Goal: Task Accomplishment & Management: Manage account settings

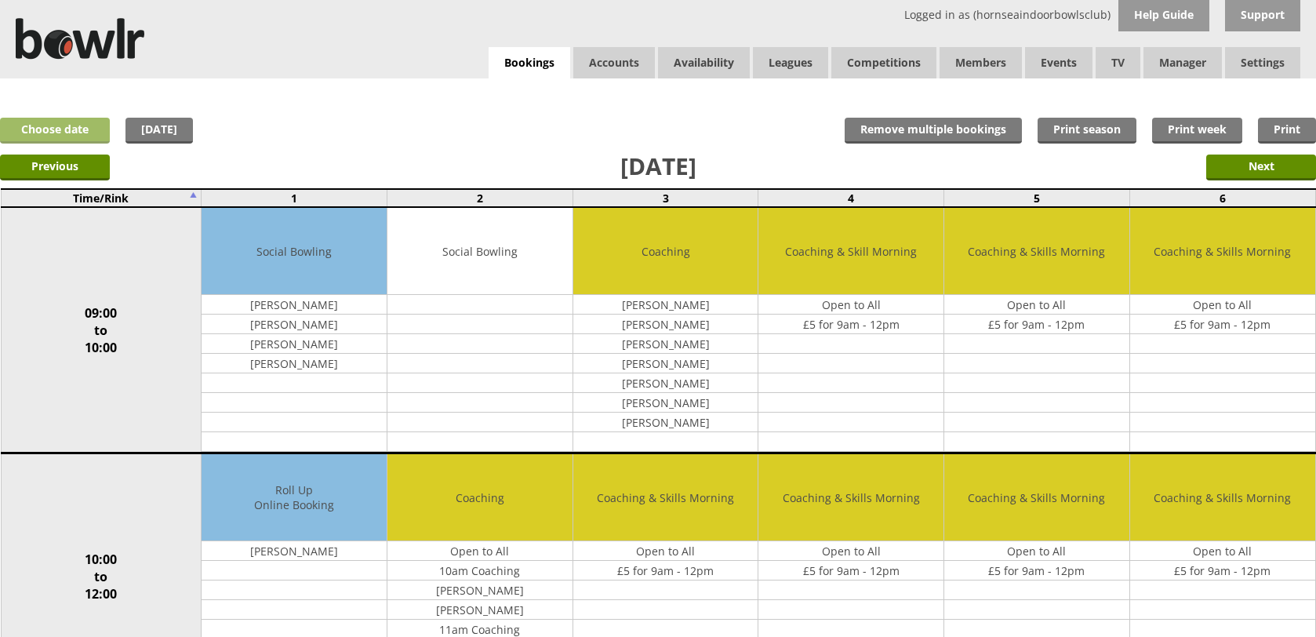
click at [60, 100] on div "x Move Booking Move to other date: [DATE] 09:00 to 10:00 10:00 to 12:00 12:00 t…" at bounding box center [658, 93] width 1316 height 31
click at [67, 132] on link "Choose date" at bounding box center [55, 131] width 110 height 26
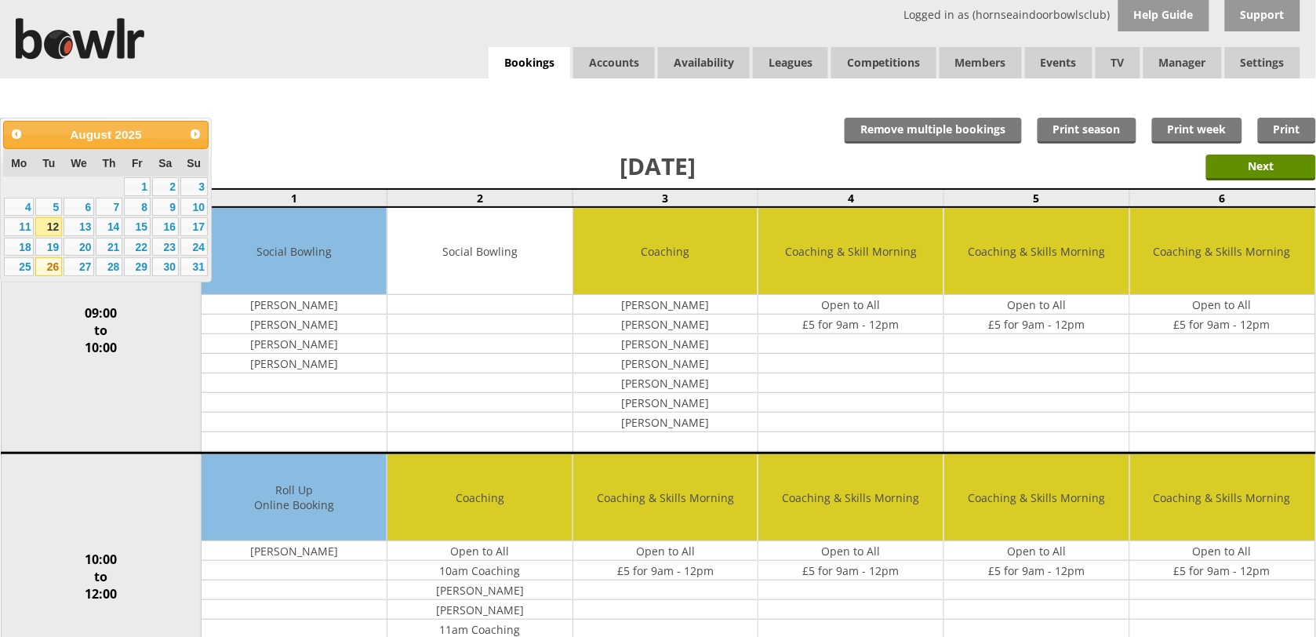
click at [53, 260] on link "26" at bounding box center [48, 266] width 27 height 19
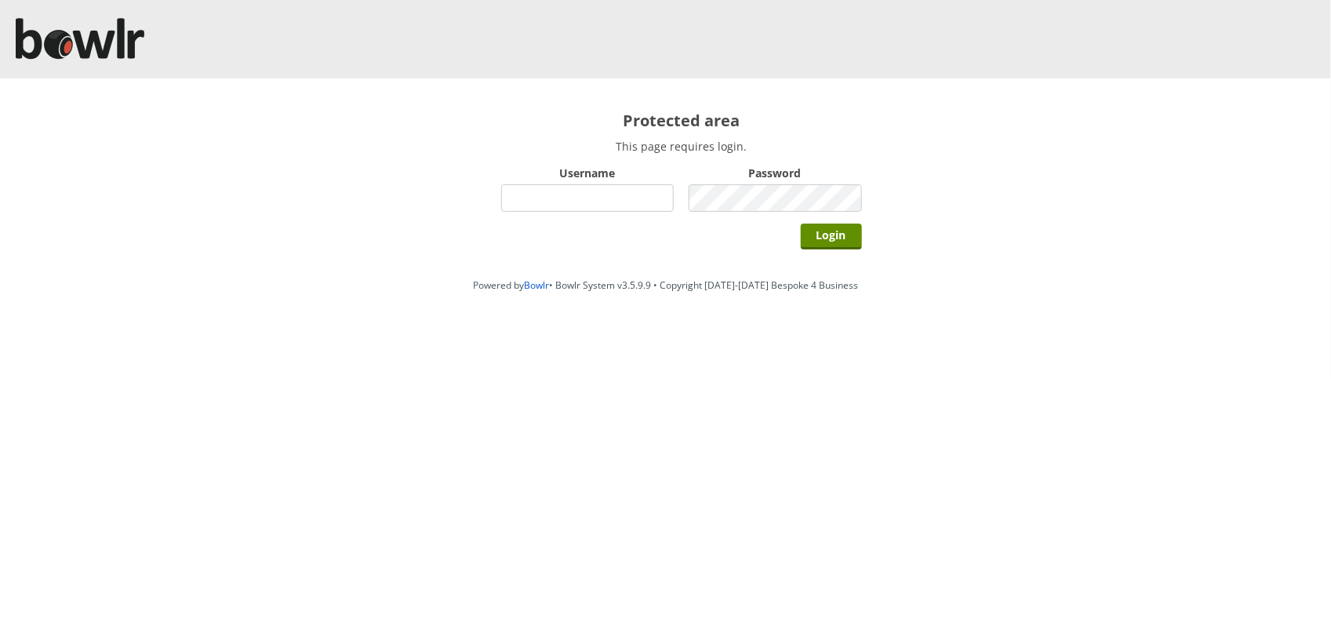
click at [614, 209] on input "Username" at bounding box center [587, 197] width 173 height 27
type input "hornseaindoorbowlsclub"
click at [801, 223] on input "Login" at bounding box center [831, 236] width 61 height 26
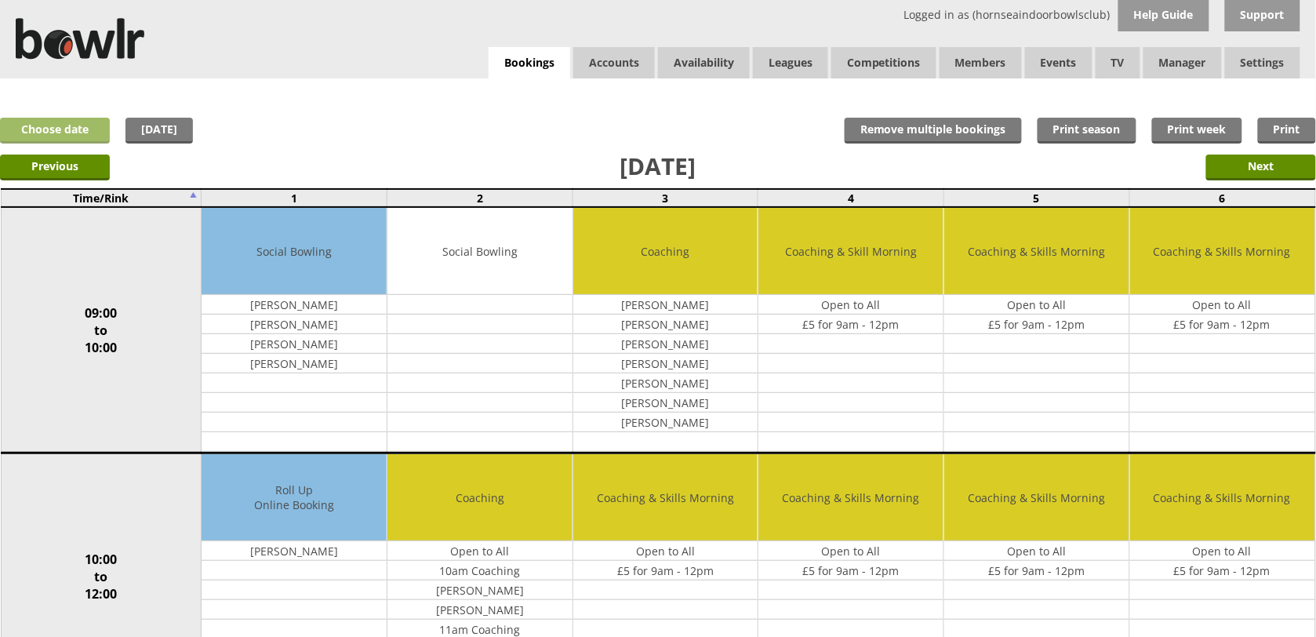
click at [75, 124] on link "Choose date" at bounding box center [55, 131] width 110 height 26
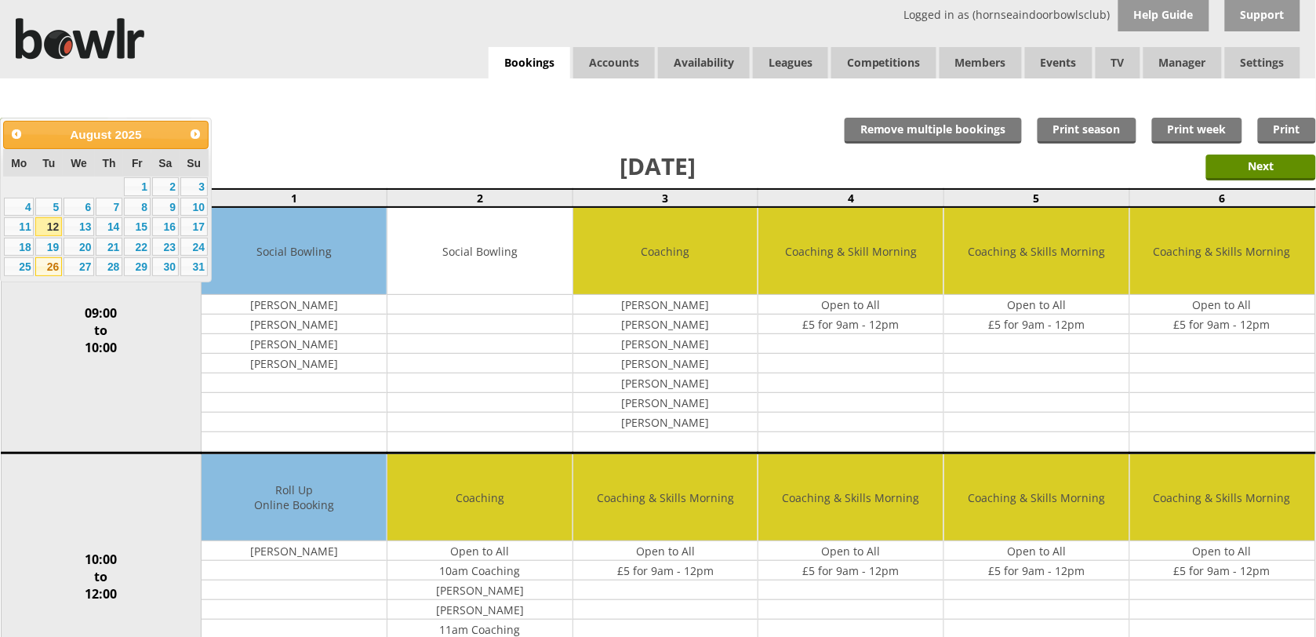
click at [53, 257] on link "26" at bounding box center [48, 266] width 27 height 19
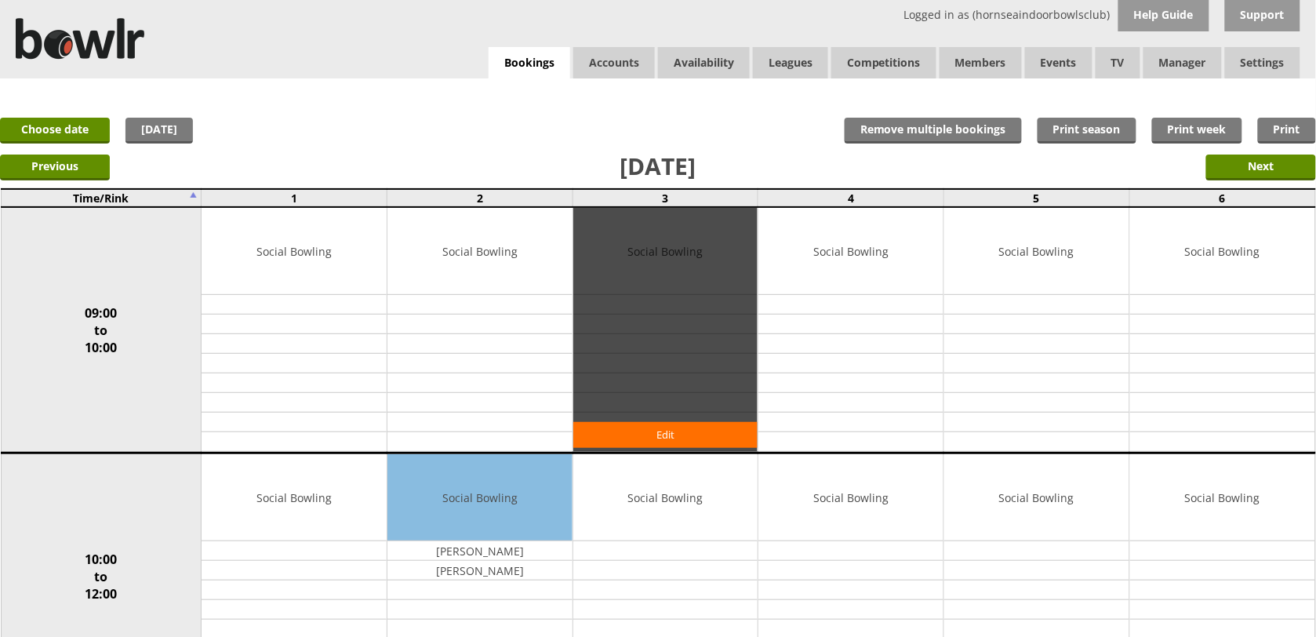
scroll to position [196, 0]
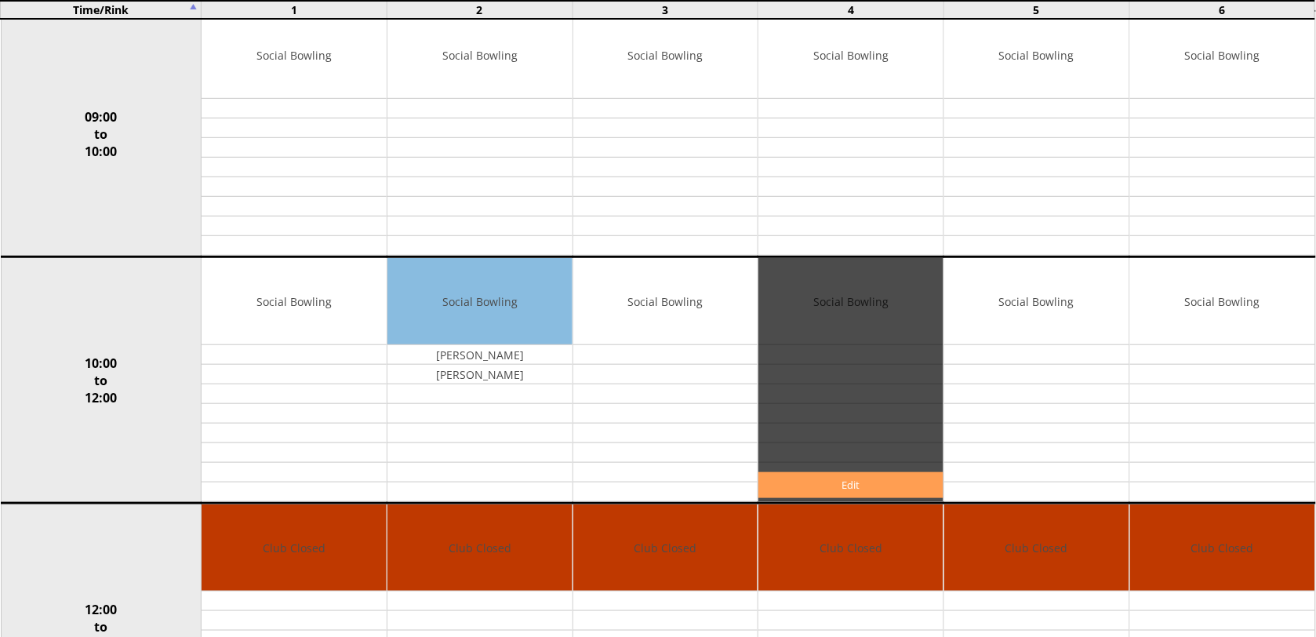
click at [841, 475] on link "Edit" at bounding box center [850, 485] width 185 height 26
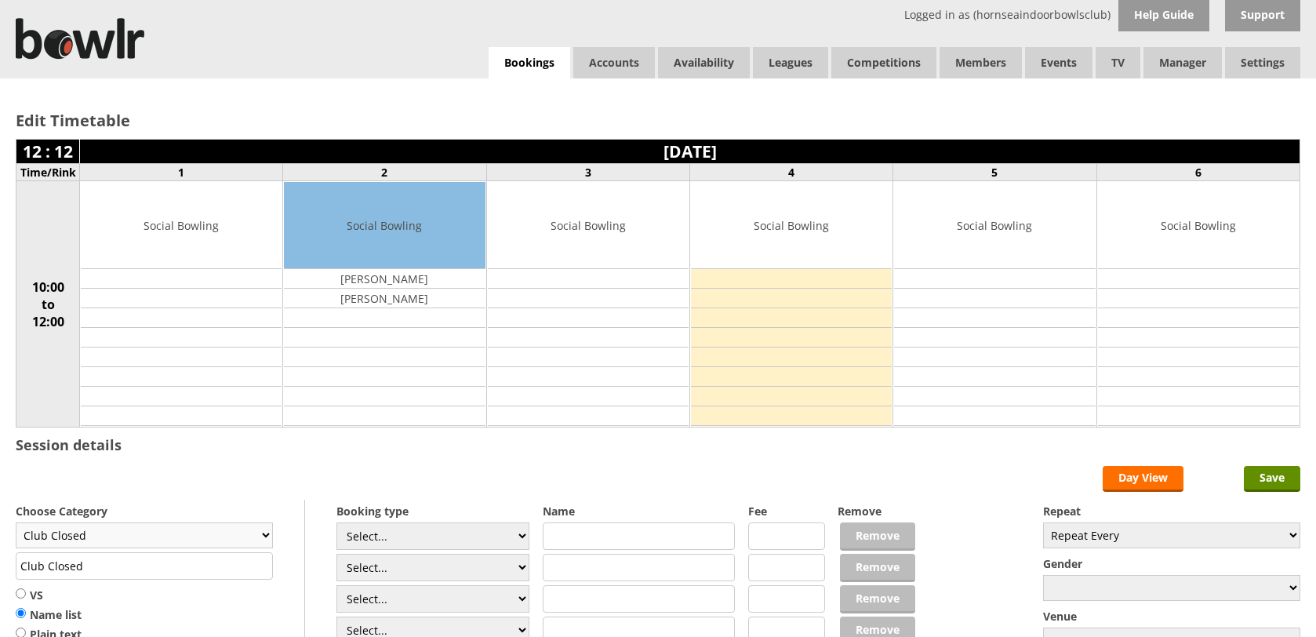
click at [131, 522] on select "Club Closed Singles League Triples League Pairs League Friendly Social Bowling …" at bounding box center [144, 535] width 257 height 26
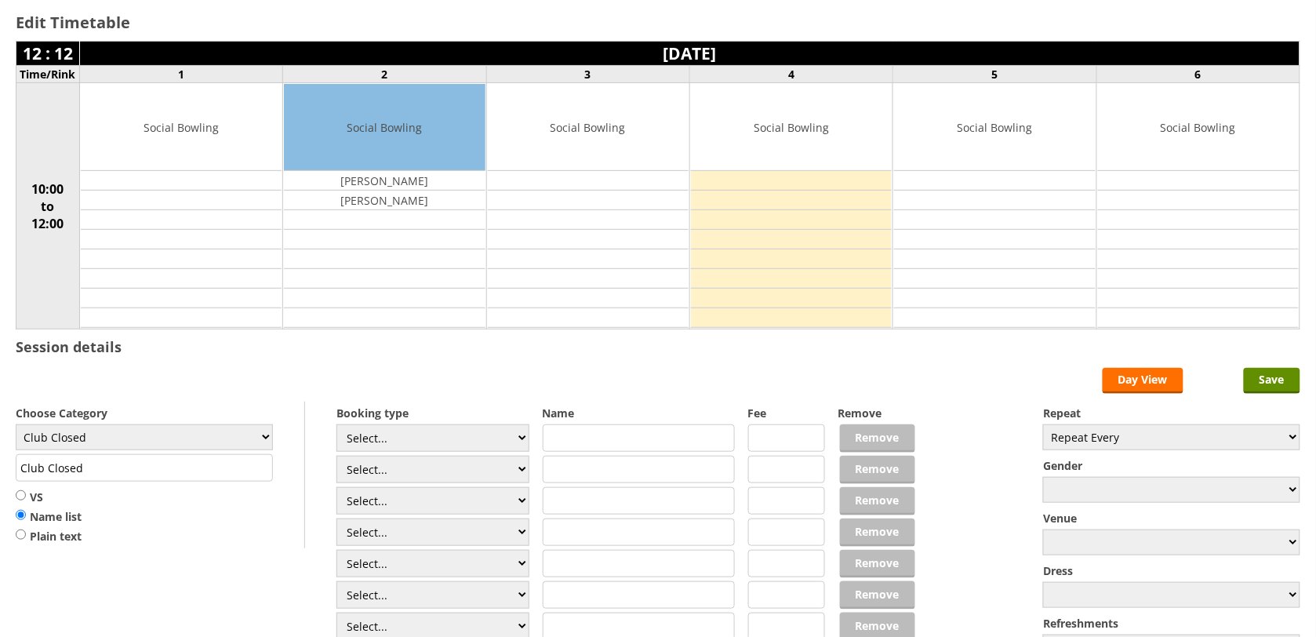
scroll to position [98, 0]
select select "119"
click at [16, 427] on select "Club Closed Singles League Triples League Pairs League Friendly Social Bowling …" at bounding box center [144, 437] width 257 height 26
type input "Social Bowling"
click at [385, 444] on select "Select... Club Competition (Member) Club Competition (Visitor) National (Member…" at bounding box center [432, 437] width 193 height 27
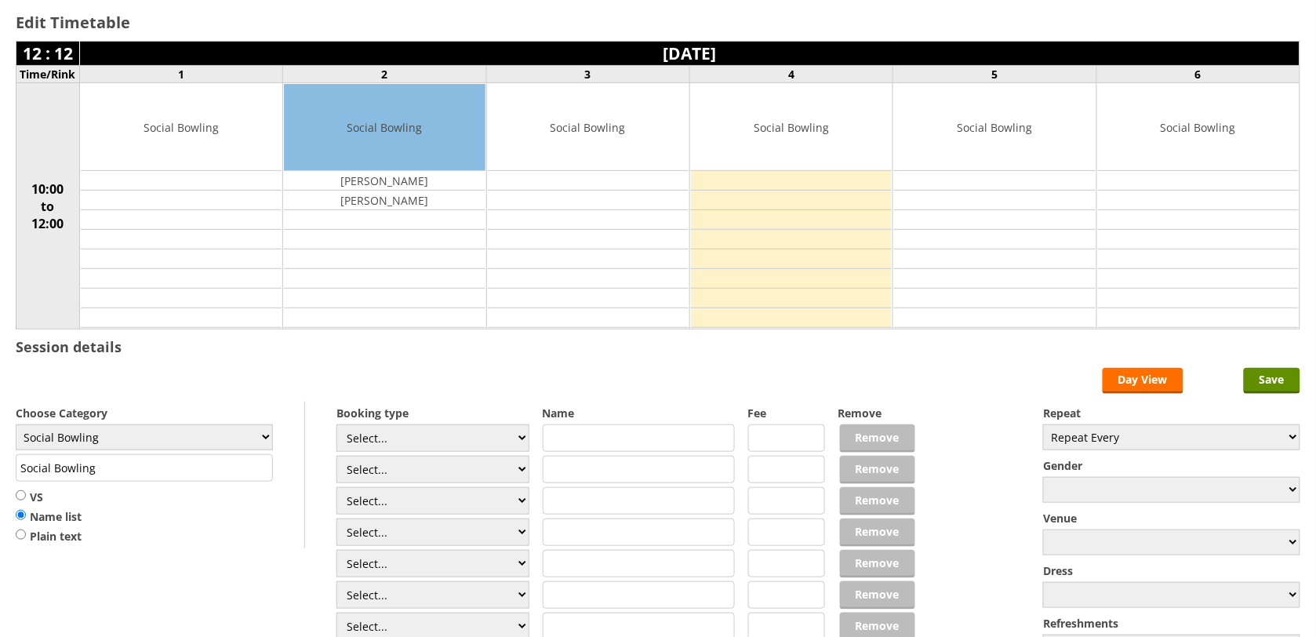
select select "1_50"
click at [336, 427] on select "Select... Club Competition (Member) Club Competition (Visitor) National (Member…" at bounding box center [432, 437] width 193 height 27
type input "5.0000"
click at [401, 467] on select "Select... Club Competition (Member) Club Competition (Visitor) National (Member…" at bounding box center [432, 469] width 193 height 27
select select "1_50"
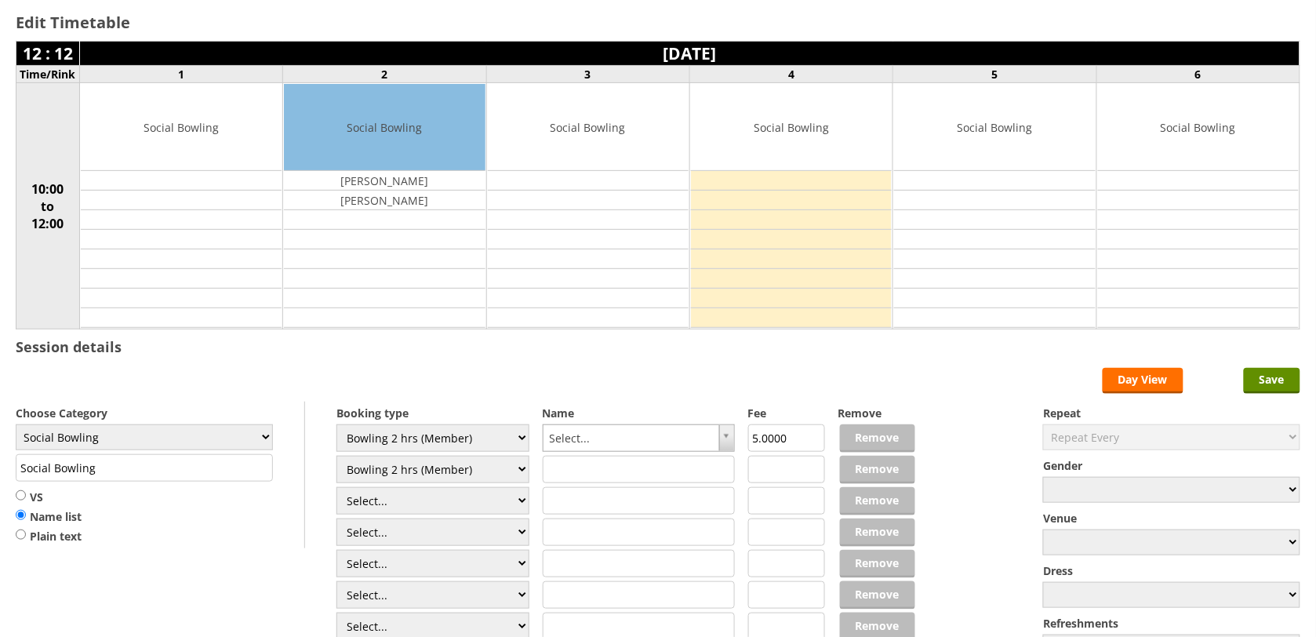
click at [336, 458] on select "Select... Club Competition (Member) Club Competition (Visitor) National (Member…" at bounding box center [432, 469] width 193 height 27
type input "5.0000"
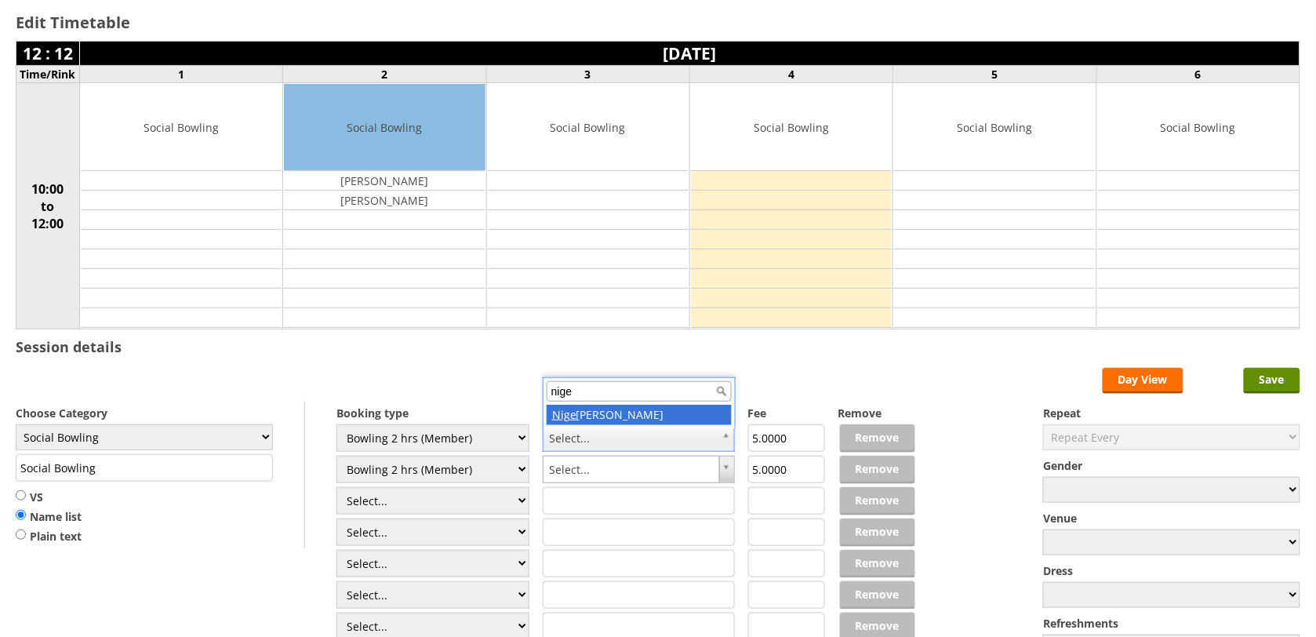
type input "nigel"
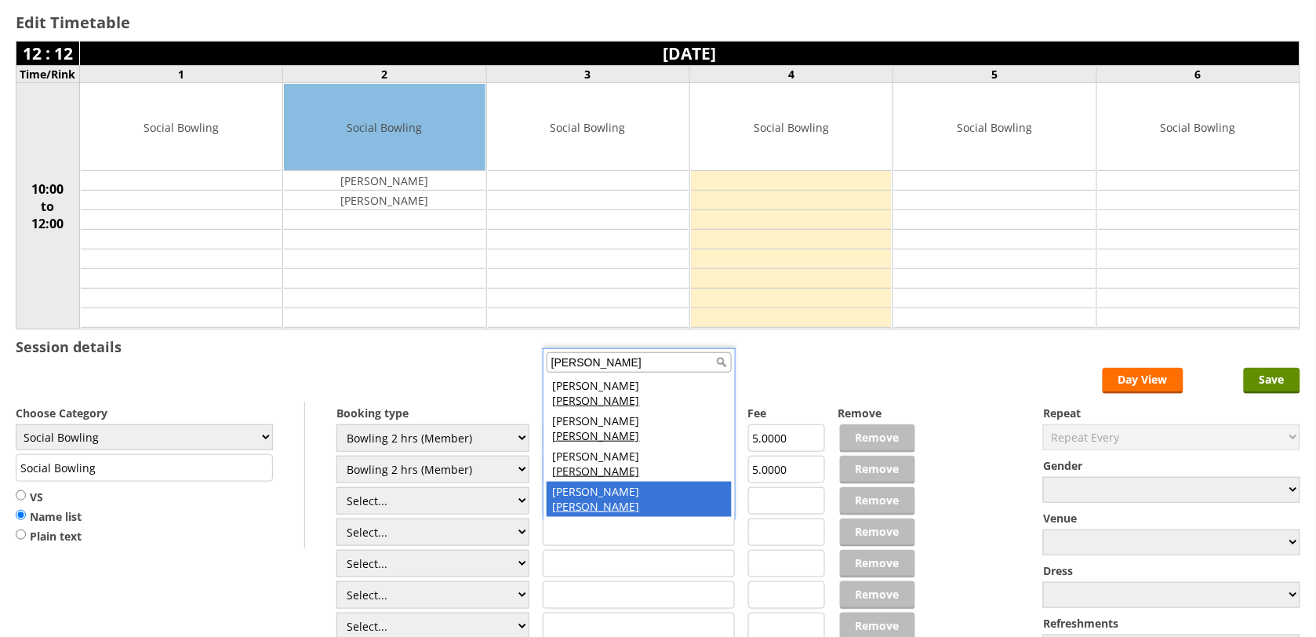
type input "roberts"
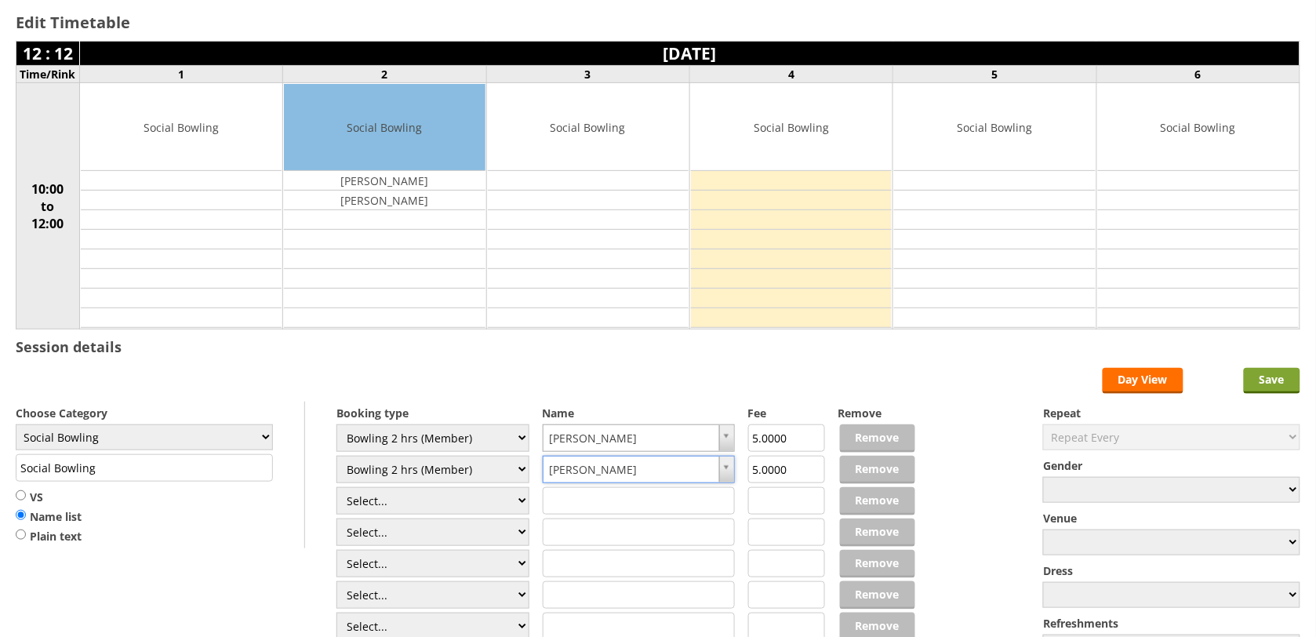
click at [1255, 392] on input "Save" at bounding box center [1272, 381] width 56 height 26
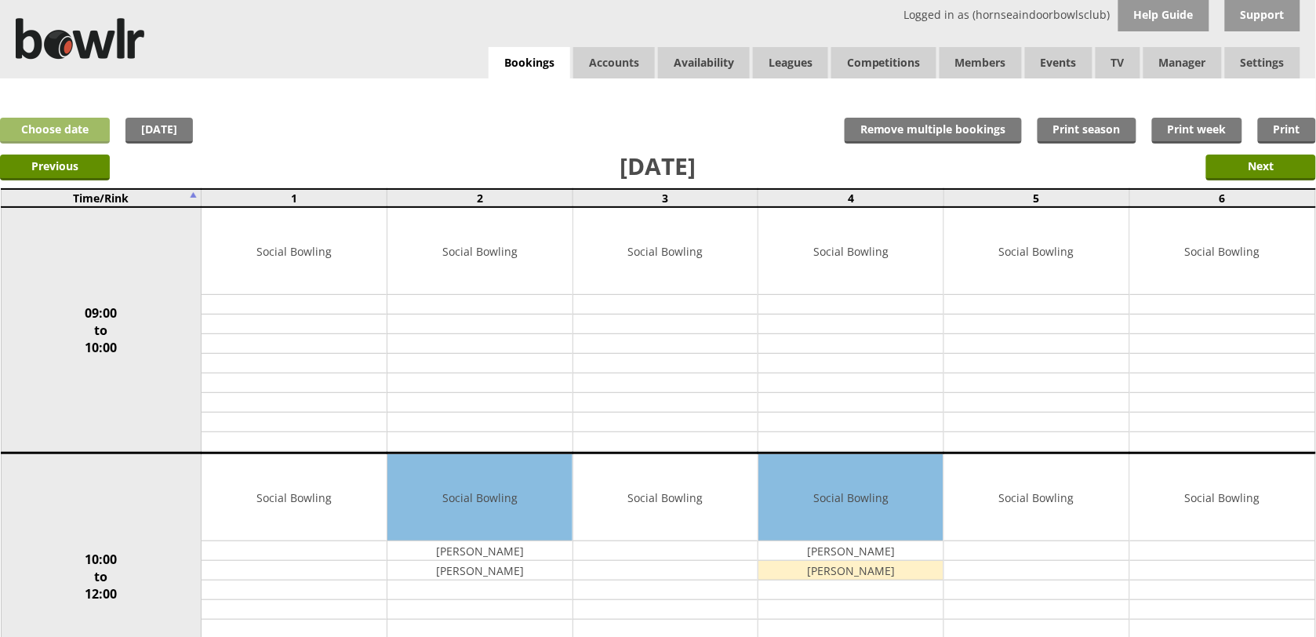
click at [88, 134] on link "Choose date" at bounding box center [55, 131] width 110 height 26
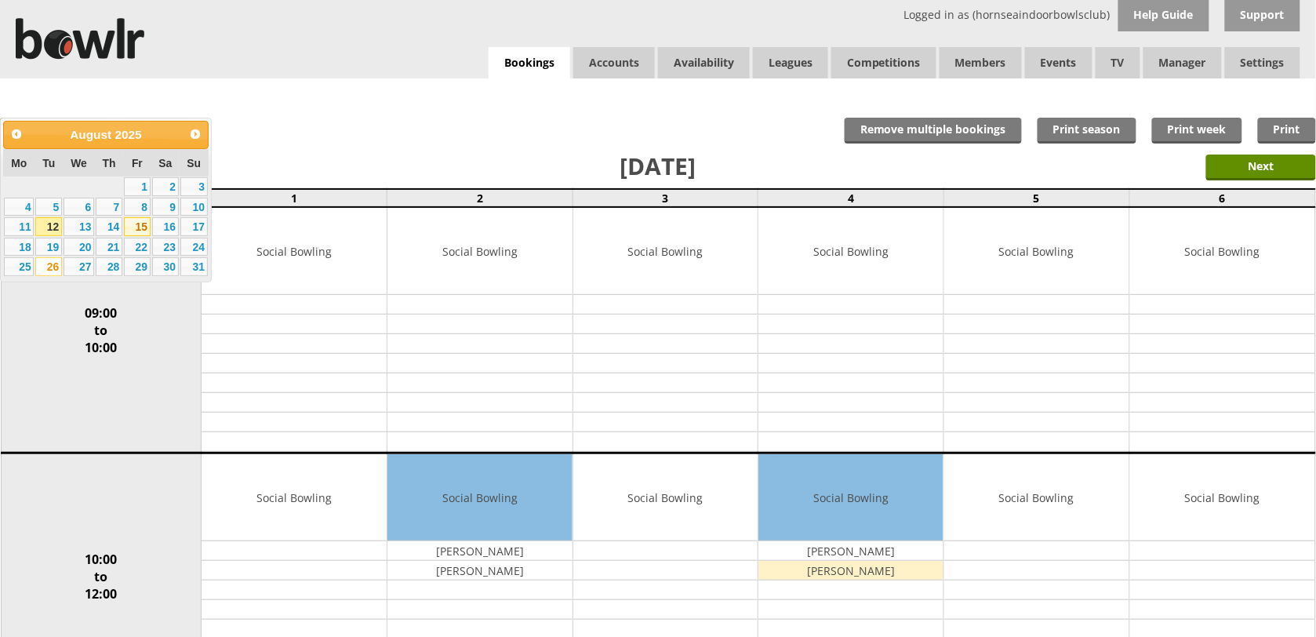
click at [145, 229] on link "15" at bounding box center [137, 226] width 27 height 19
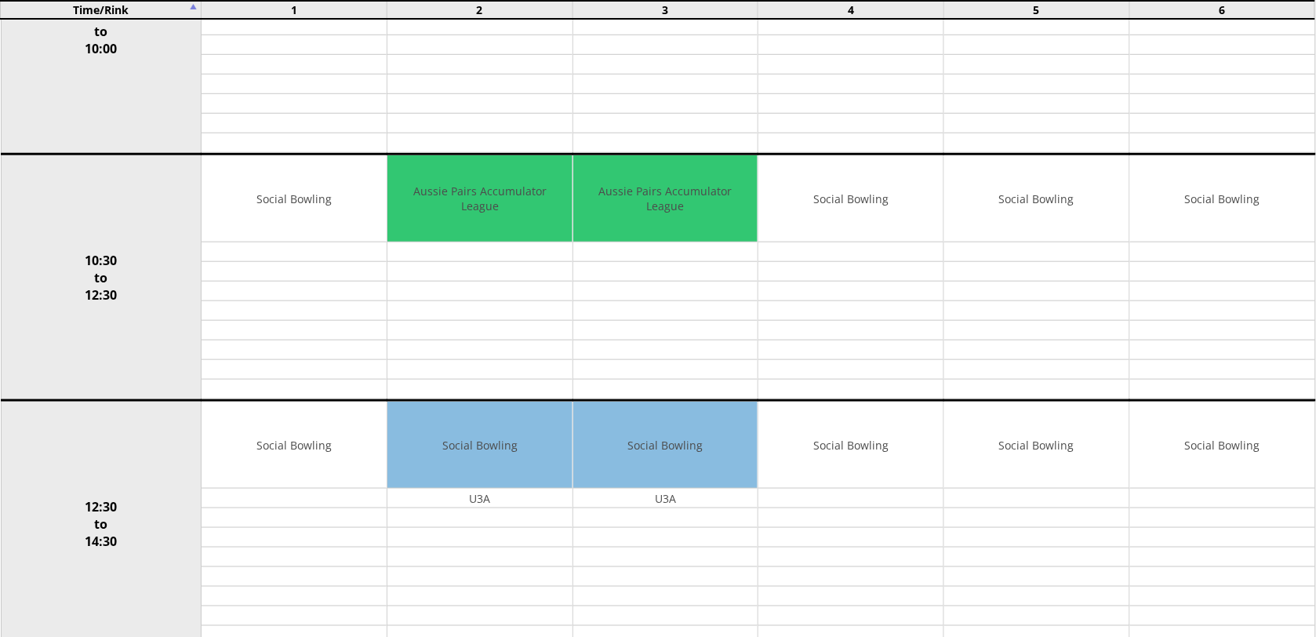
scroll to position [392, 0]
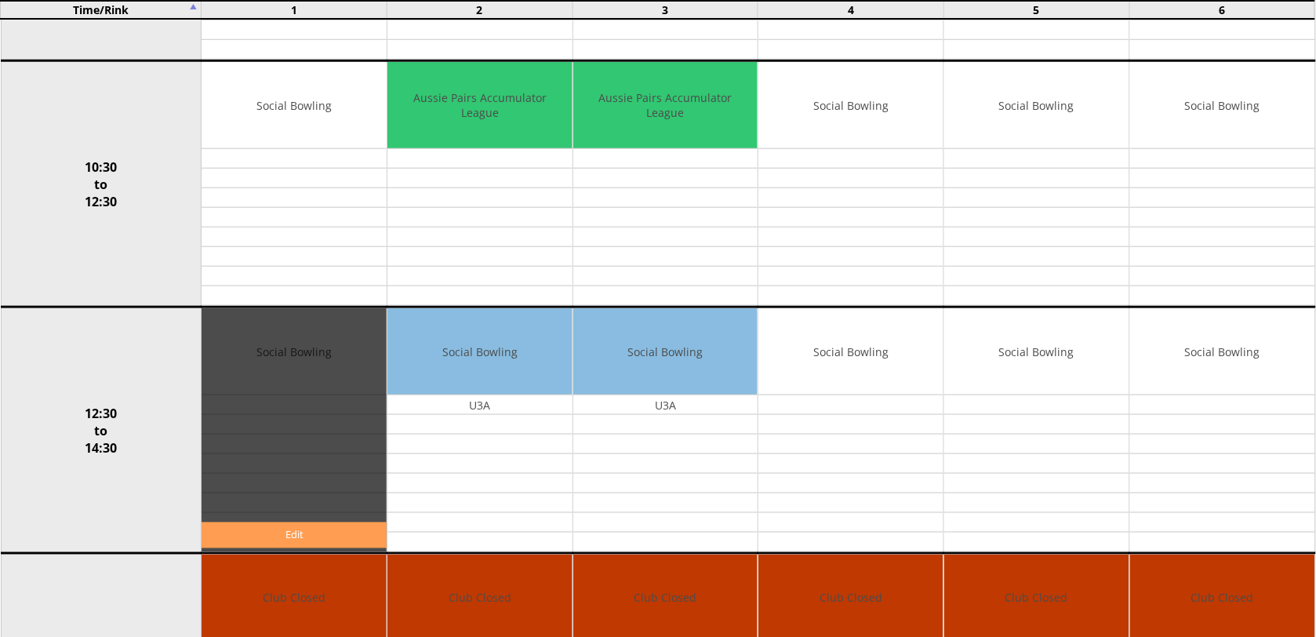
click at [282, 530] on link "Edit" at bounding box center [294, 535] width 185 height 26
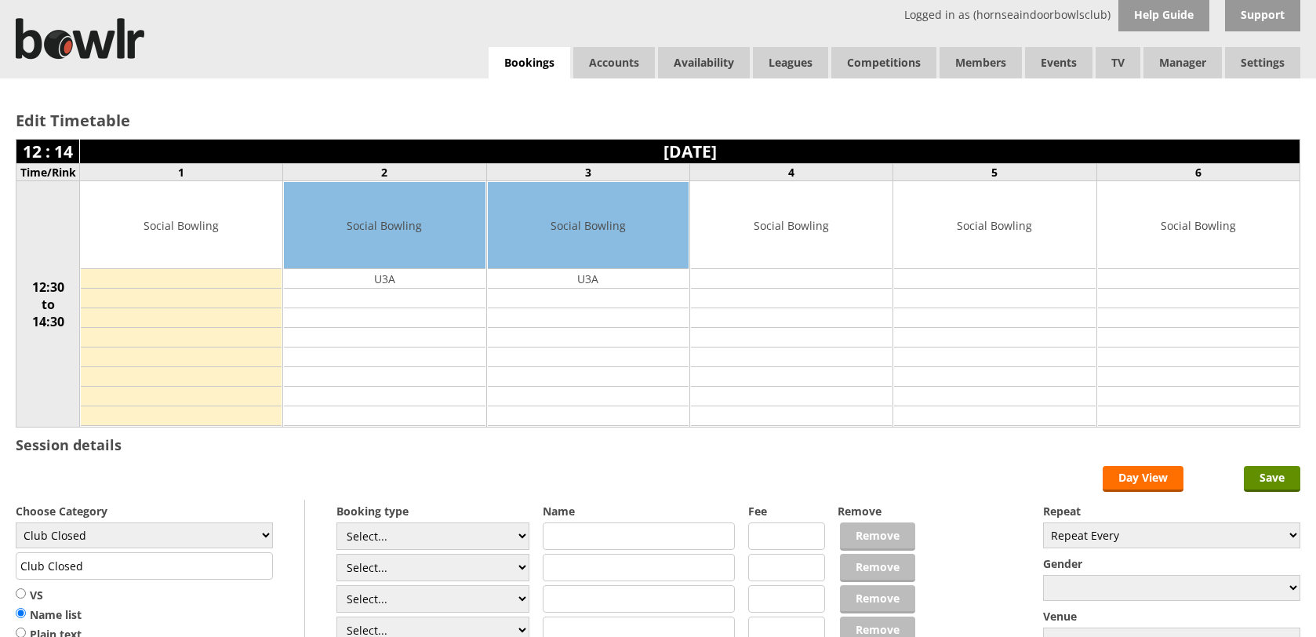
scroll to position [98, 0]
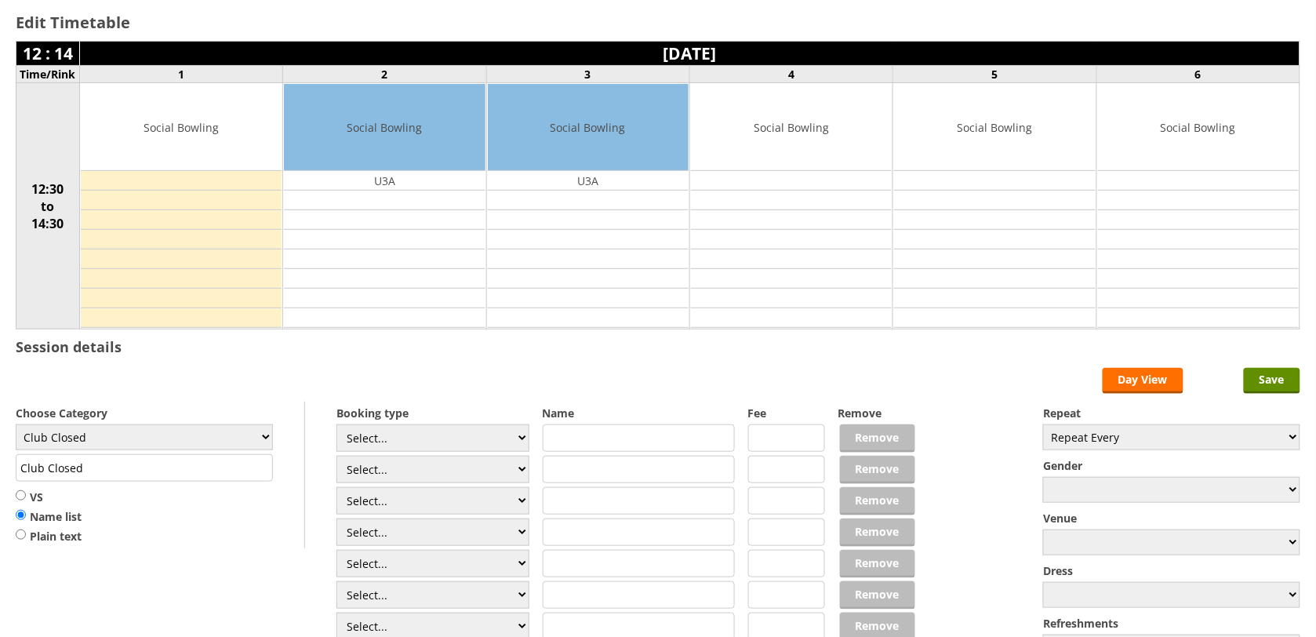
click at [197, 455] on div "Choose Category Club Closed Singles League Triples League Pairs League Friendly…" at bounding box center [160, 474] width 289 height 147
click at [200, 445] on select "Club Closed Singles League Triples League Pairs League Friendly Social Bowling …" at bounding box center [144, 437] width 257 height 26
select select "119"
click at [16, 427] on select "Club Closed Singles League Triples League Pairs League Friendly Social Bowling …" at bounding box center [144, 437] width 257 height 26
type input "Social Bowling"
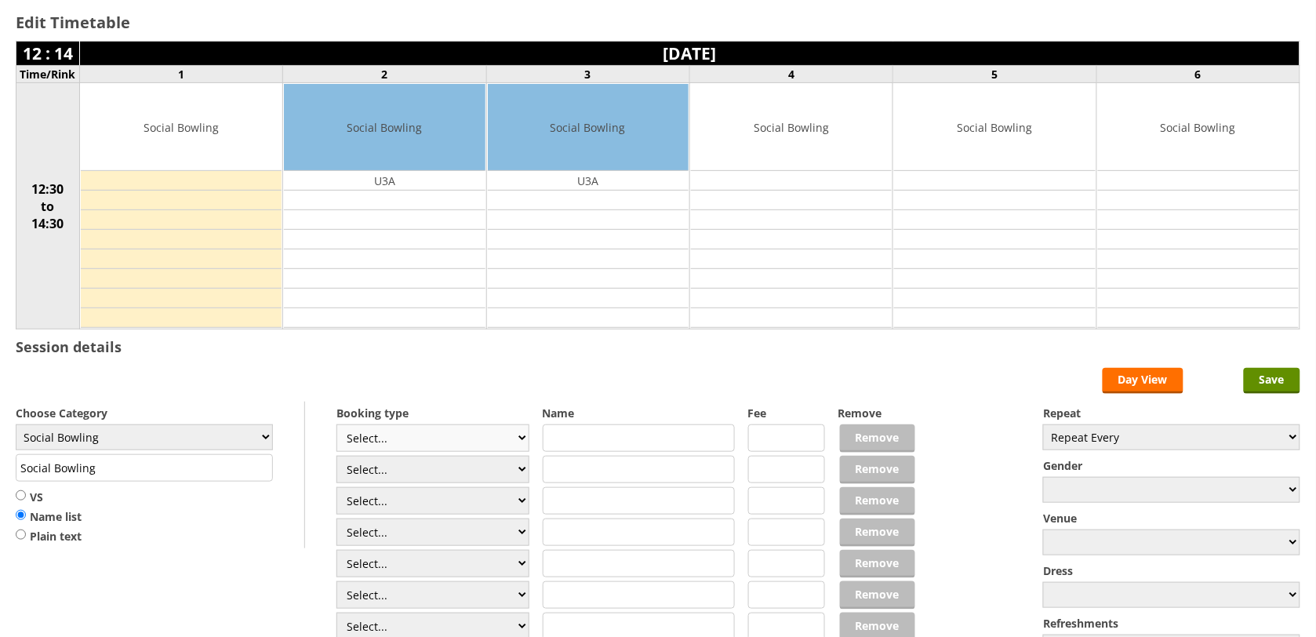
click at [492, 443] on select "Select... Club Competition (Member) Club Competition (Visitor) National (Member…" at bounding box center [432, 437] width 193 height 27
select select "1_50"
click at [336, 427] on select "Select... Club Competition (Member) Club Competition (Visitor) National (Member…" at bounding box center [432, 437] width 193 height 27
type input "5.0000"
click at [440, 464] on select "Select... Club Competition (Member) Club Competition (Visitor) National (Member…" at bounding box center [432, 469] width 193 height 27
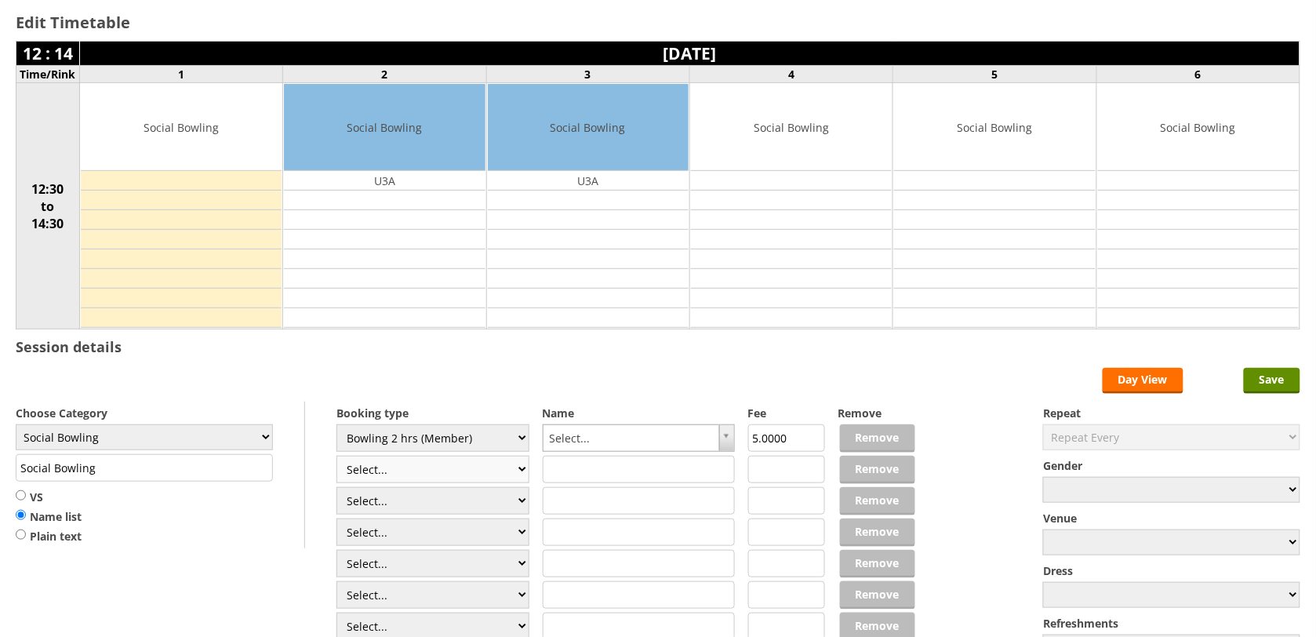
select select "1_50"
click at [336, 458] on select "Select... Club Competition (Member) Club Competition (Visitor) National (Member…" at bounding box center [432, 469] width 193 height 27
type input "5.0000"
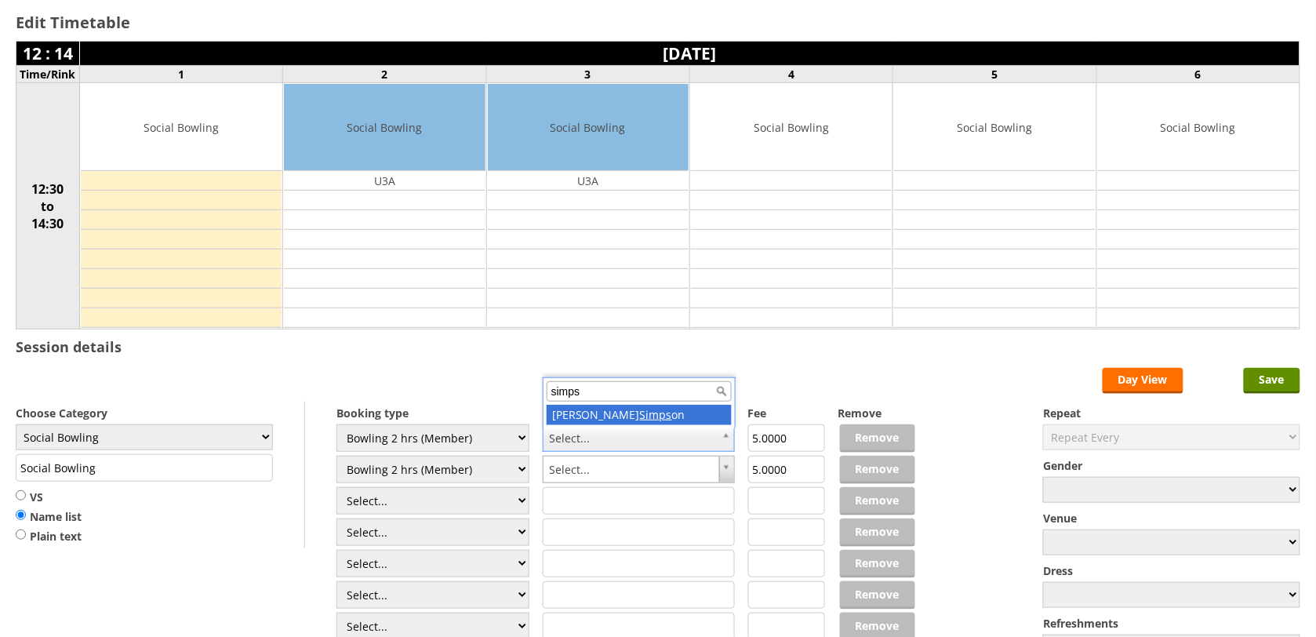
type input "simps"
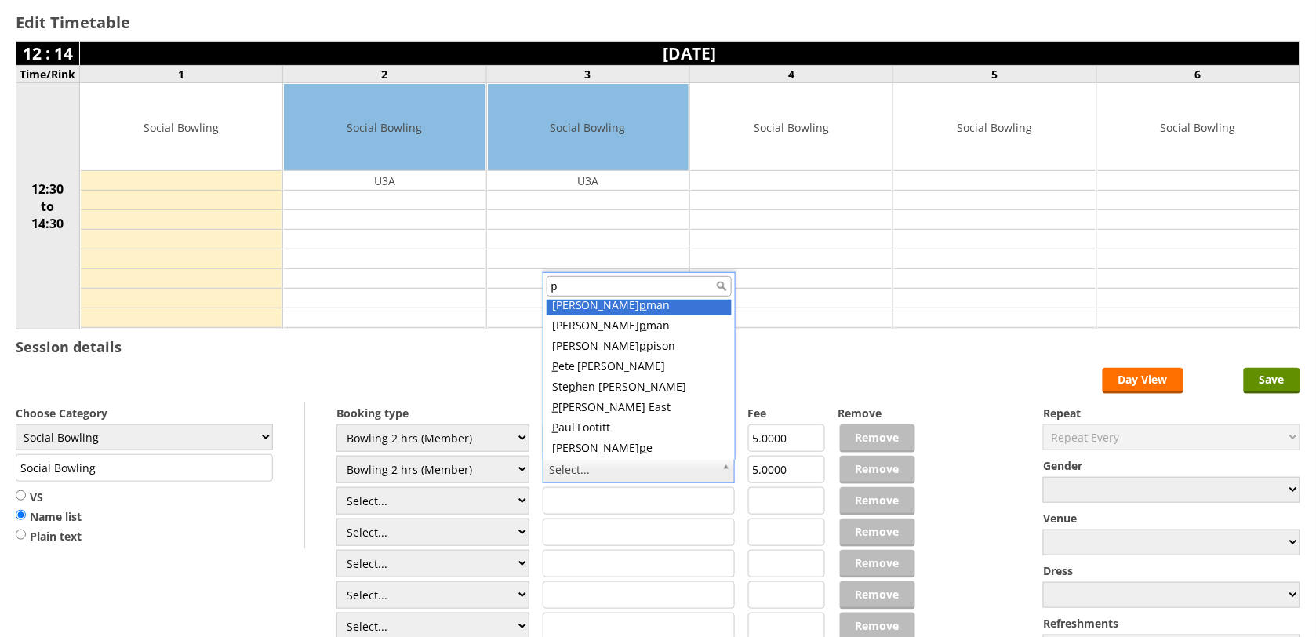
scroll to position [0, 0]
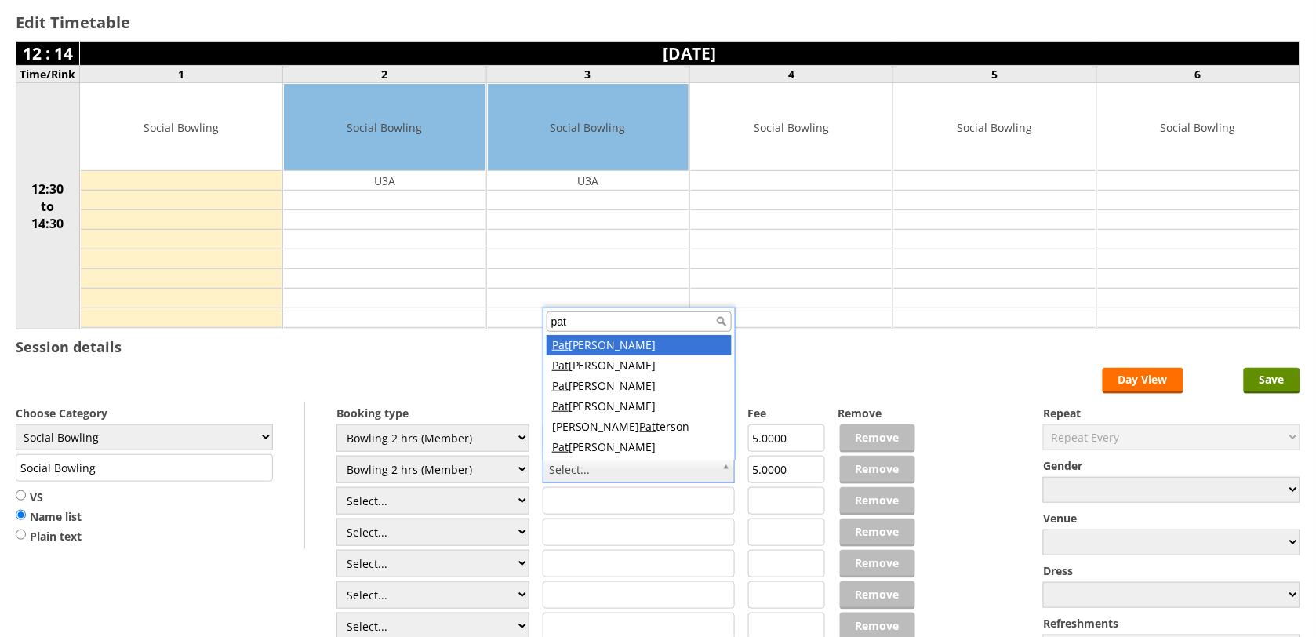
type input "pat f"
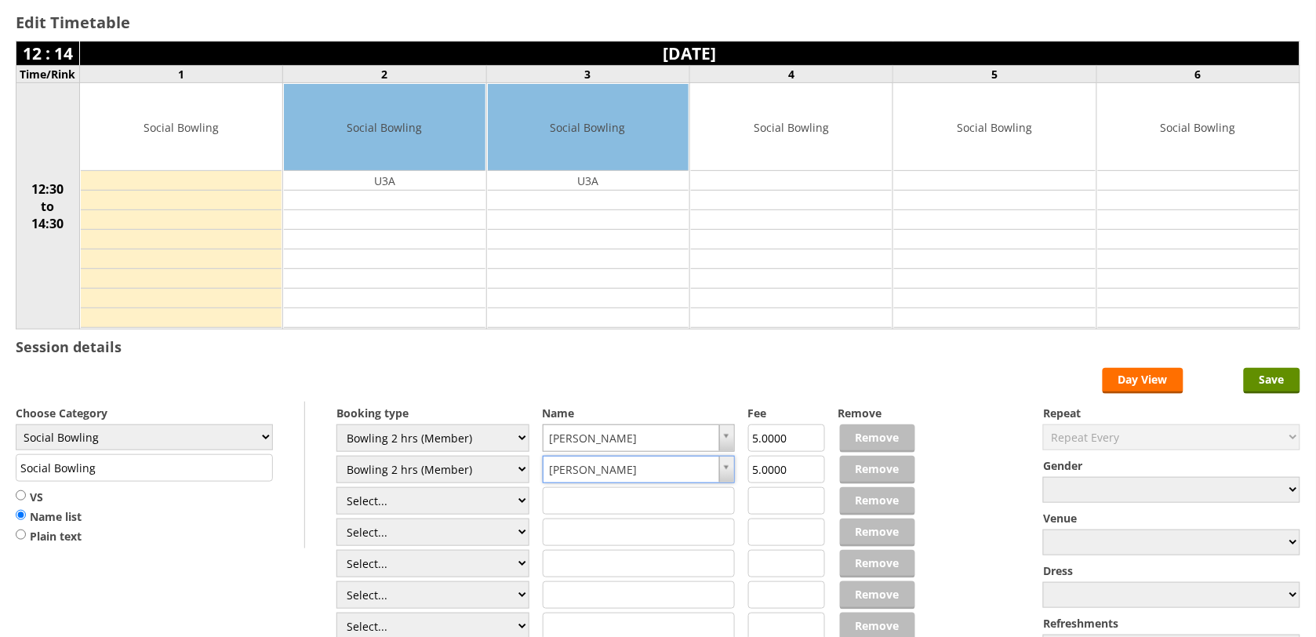
click at [625, 373] on form "Save Day View Choose Category Club Closed Singles League Triples League Pairs L…" at bounding box center [658, 521] width 1284 height 307
click at [1290, 385] on input "Save" at bounding box center [1272, 381] width 56 height 26
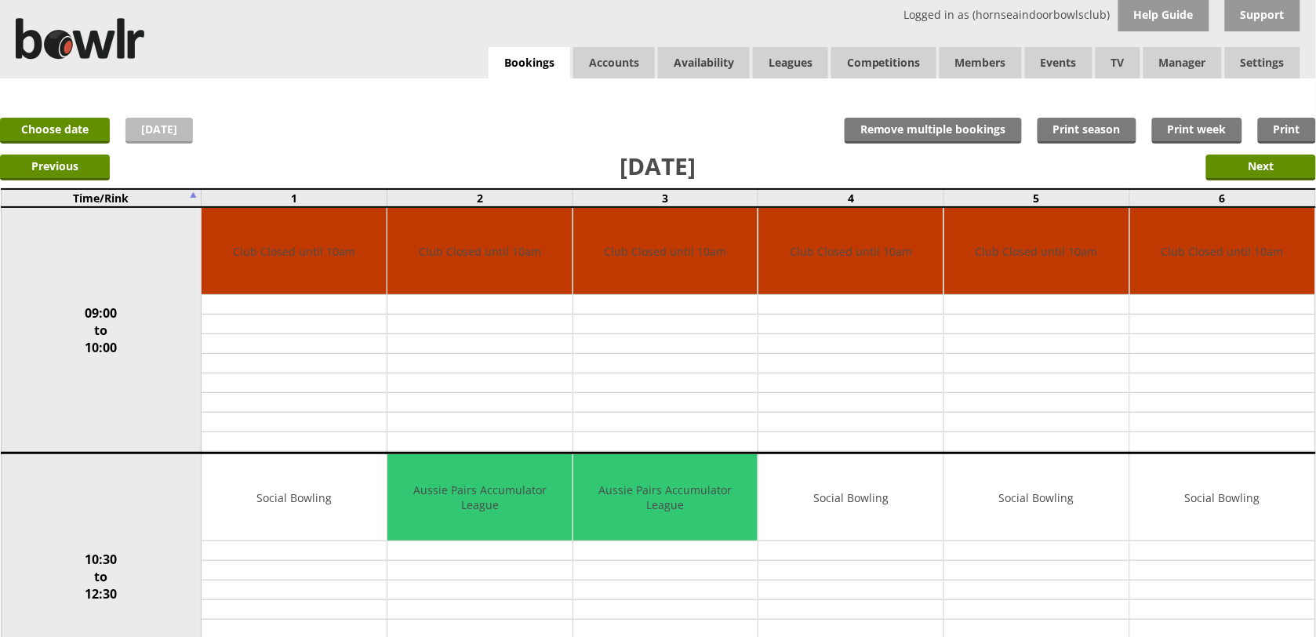
click at [173, 133] on link "[DATE]" at bounding box center [158, 131] width 67 height 26
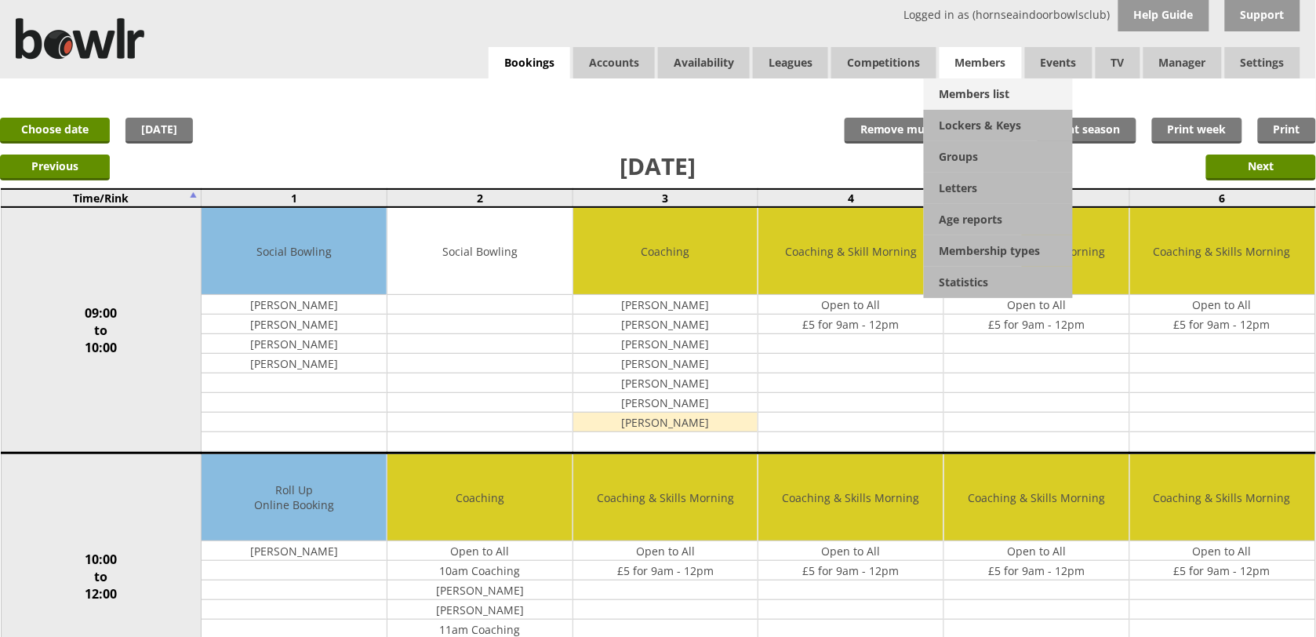
click at [1008, 84] on link "Members list" at bounding box center [998, 93] width 149 height 31
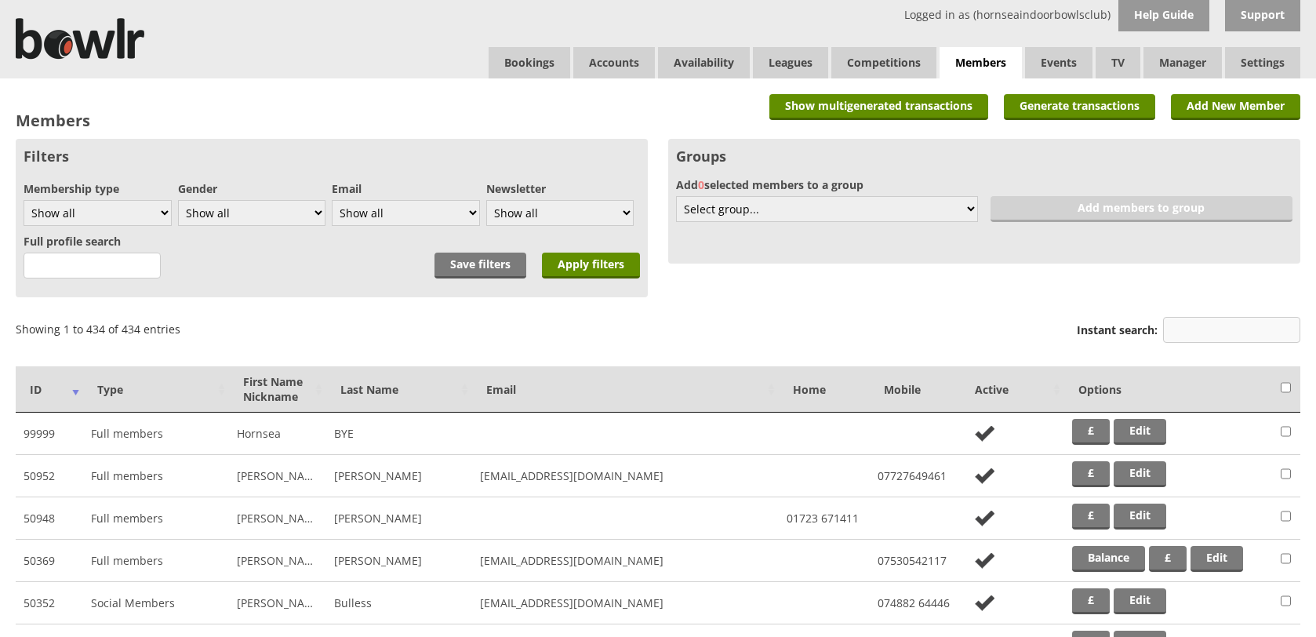
click at [1209, 342] on label "Instant search:" at bounding box center [1188, 332] width 223 height 30
click at [1209, 342] on input "Instant search:" at bounding box center [1231, 330] width 137 height 26
click at [1197, 335] on input "Instant search:" at bounding box center [1231, 330] width 137 height 26
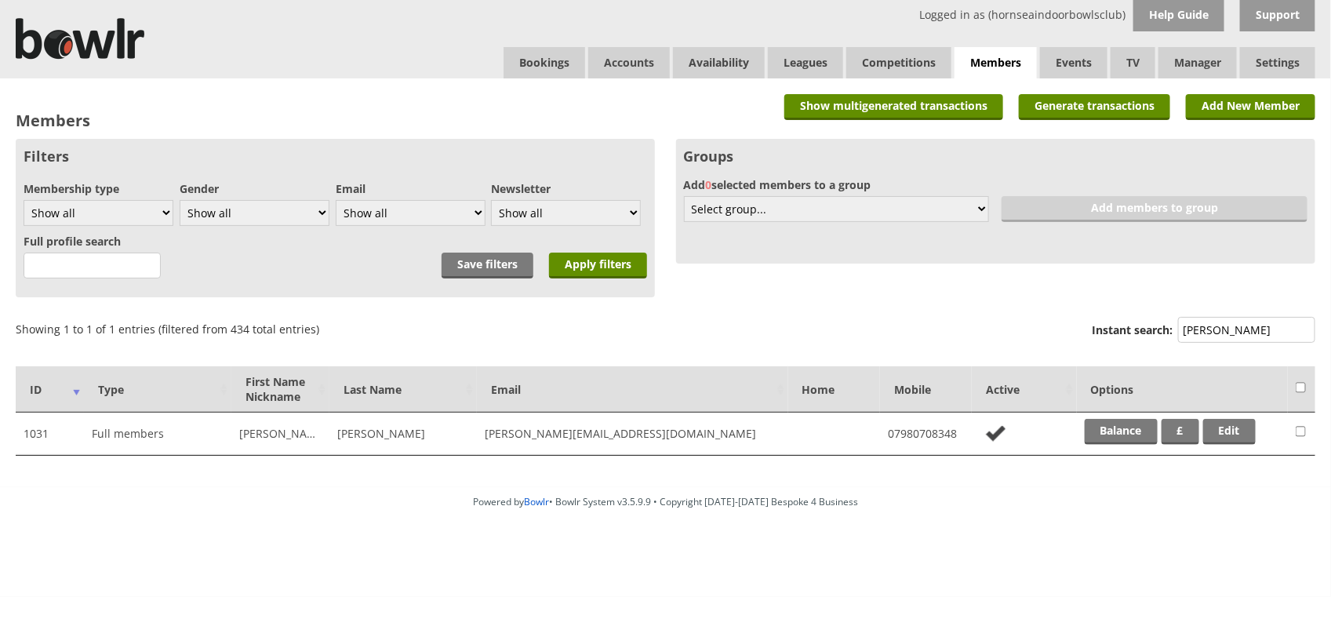
type input "nigel"
click at [1124, 444] on td "Balance £ Edit" at bounding box center [1182, 433] width 211 height 42
click at [1122, 430] on link "Balance" at bounding box center [1120, 432] width 73 height 26
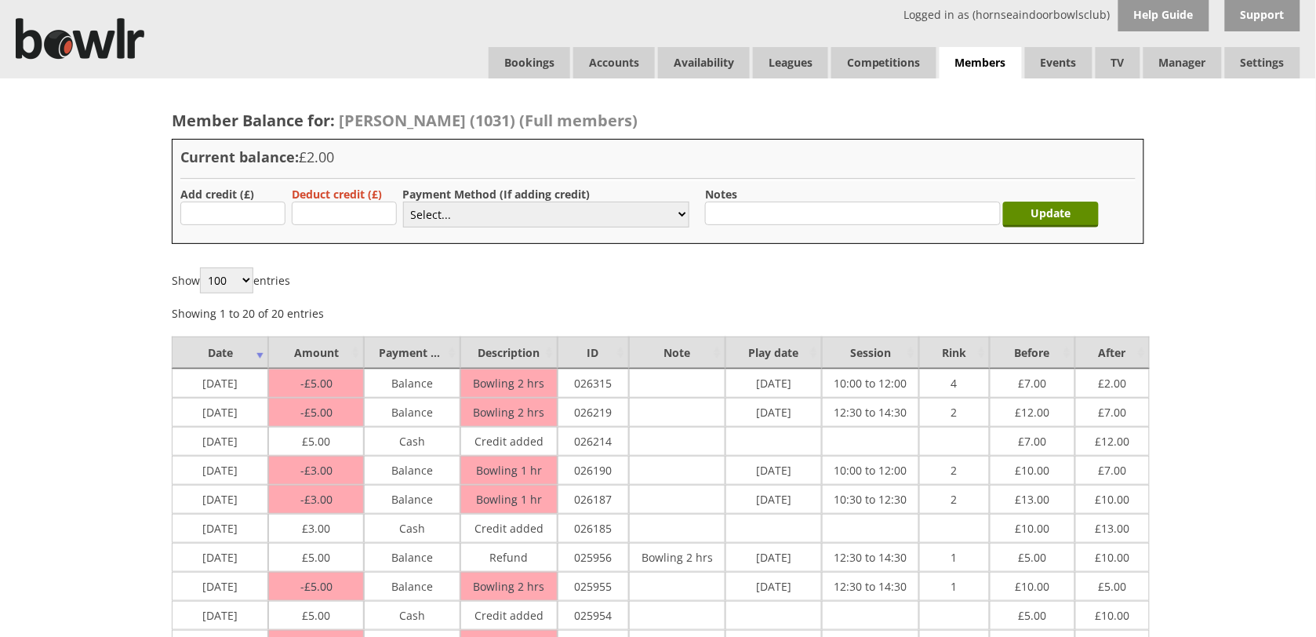
click at [220, 201] on label "Add credit (£)" at bounding box center [217, 194] width 74 height 15
click at [226, 209] on input "text" at bounding box center [232, 214] width 105 height 24
type input "3"
click at [412, 213] on select "Select... Cash Card Cheque Bank Transfer Other Member Card Gift Voucher Balance" at bounding box center [546, 215] width 286 height 26
select select "1"
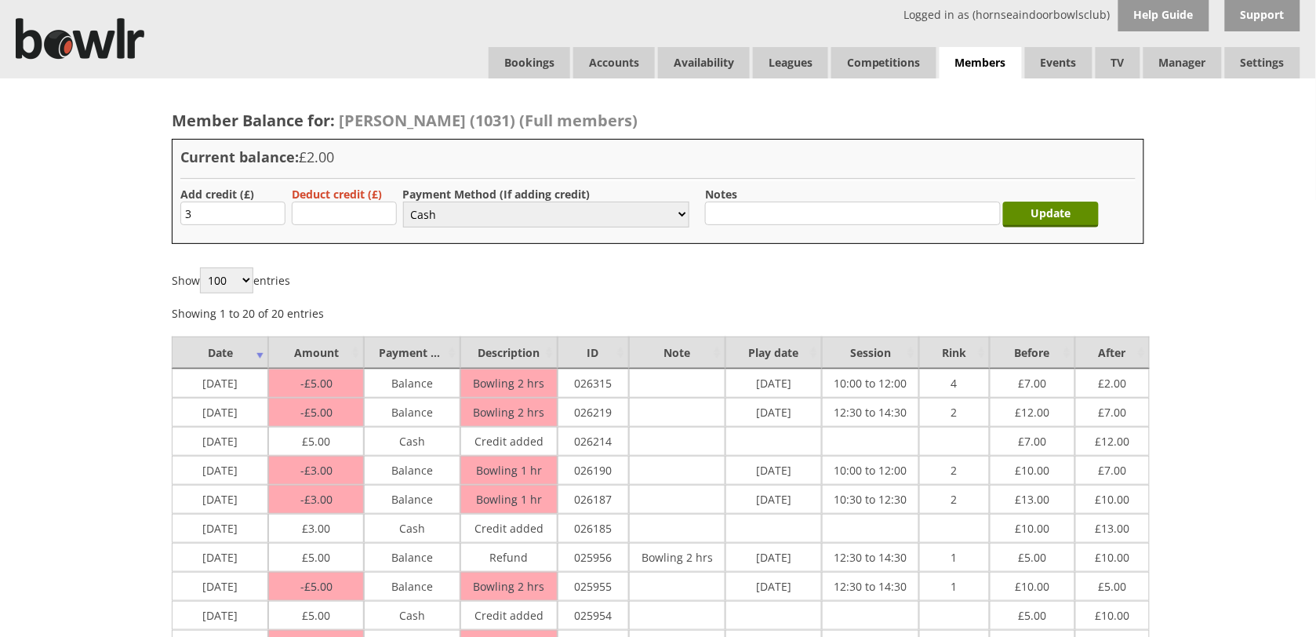
click at [403, 202] on select "Select... Cash Card Cheque Bank Transfer Other Member Card Gift Voucher Balance" at bounding box center [546, 215] width 286 height 26
click at [1079, 226] on input "Update" at bounding box center [1051, 215] width 96 height 26
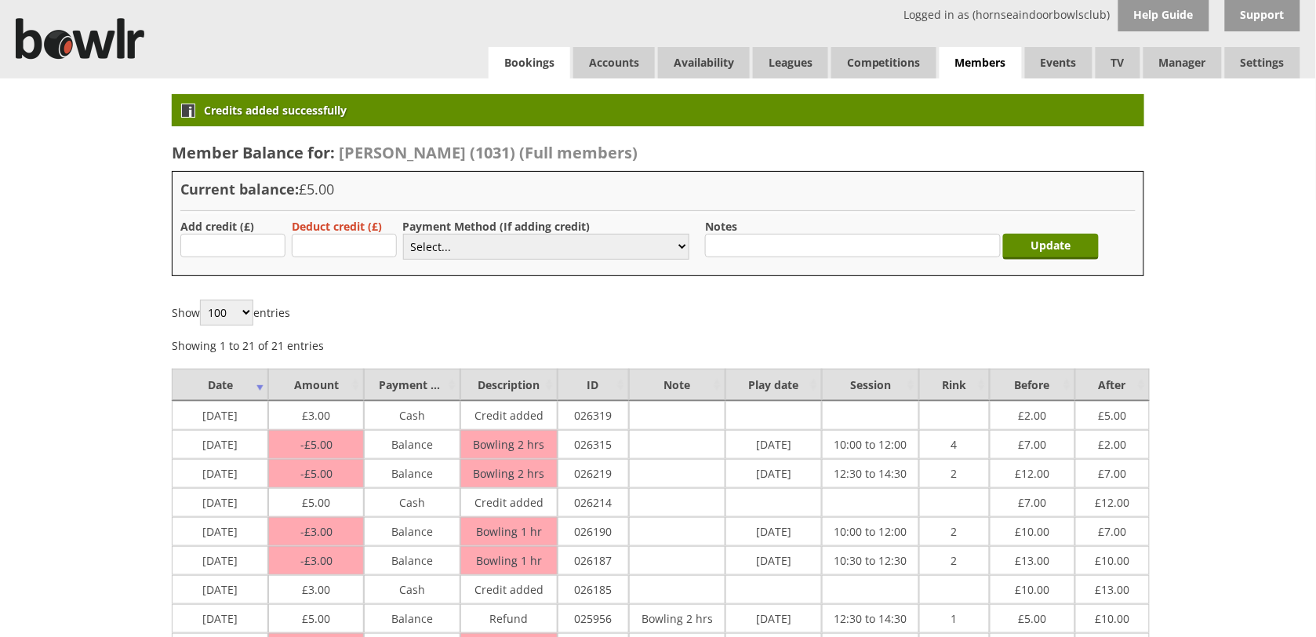
click at [523, 55] on link "Bookings" at bounding box center [529, 62] width 82 height 31
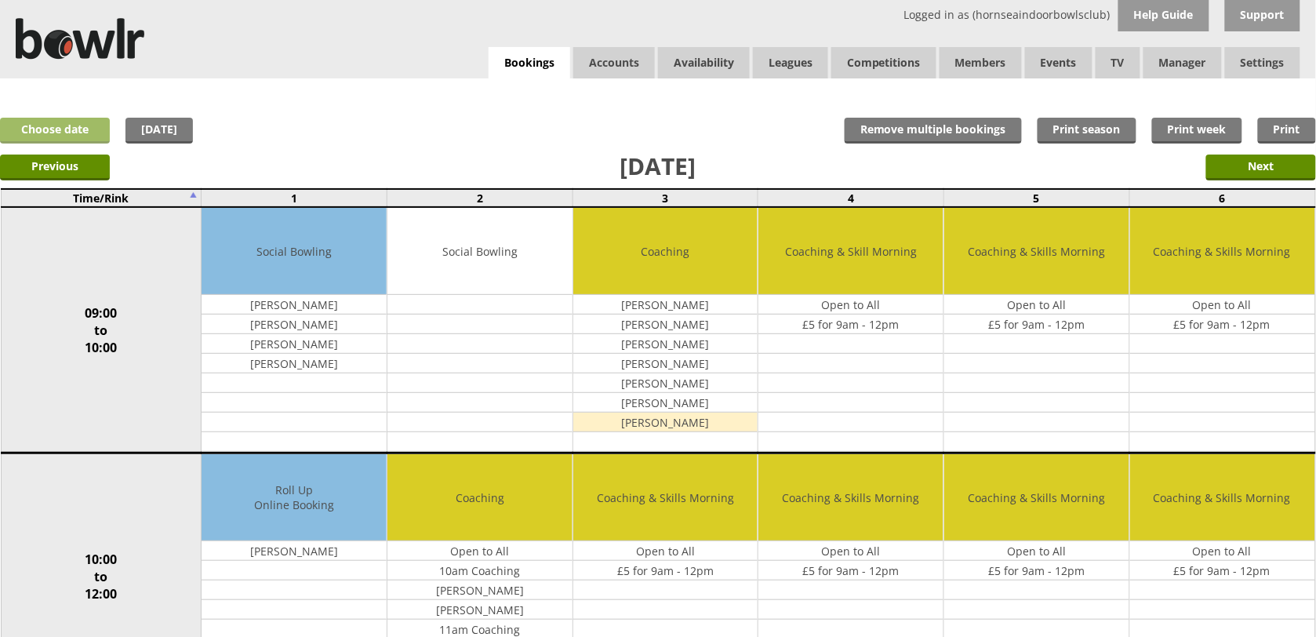
click at [22, 132] on link "Choose date" at bounding box center [55, 131] width 110 height 26
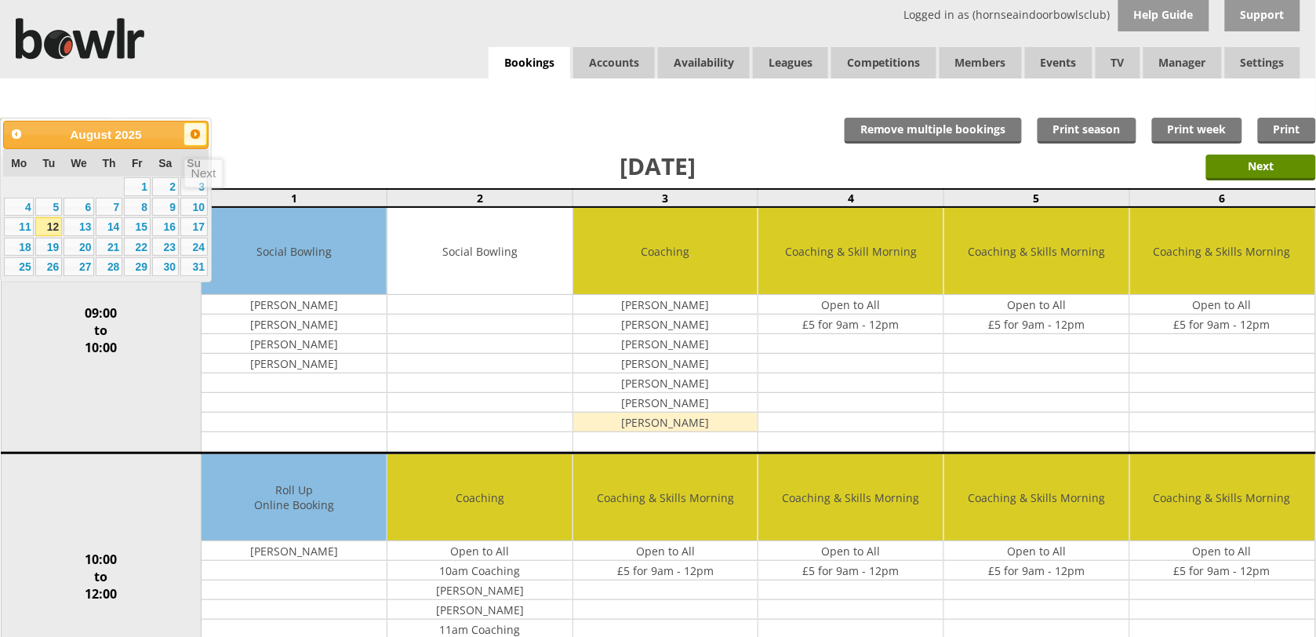
click at [197, 134] on span "Next" at bounding box center [195, 134] width 13 height 13
click at [53, 184] on link "2" at bounding box center [48, 186] width 27 height 19
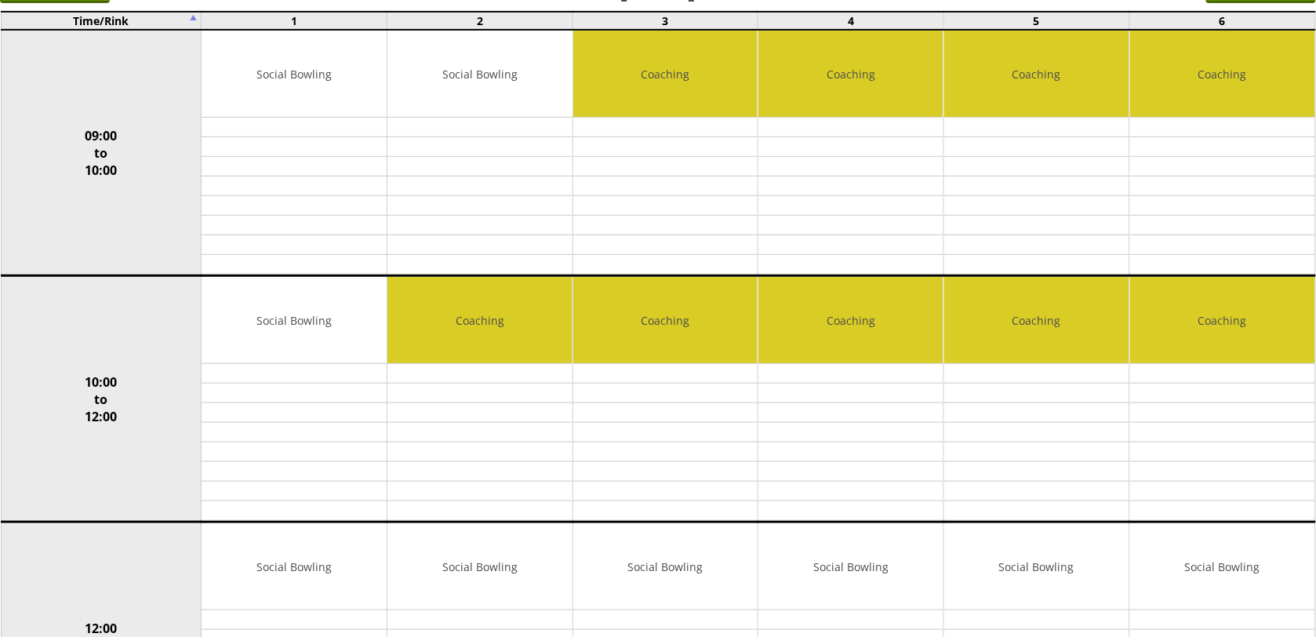
scroll to position [180, 0]
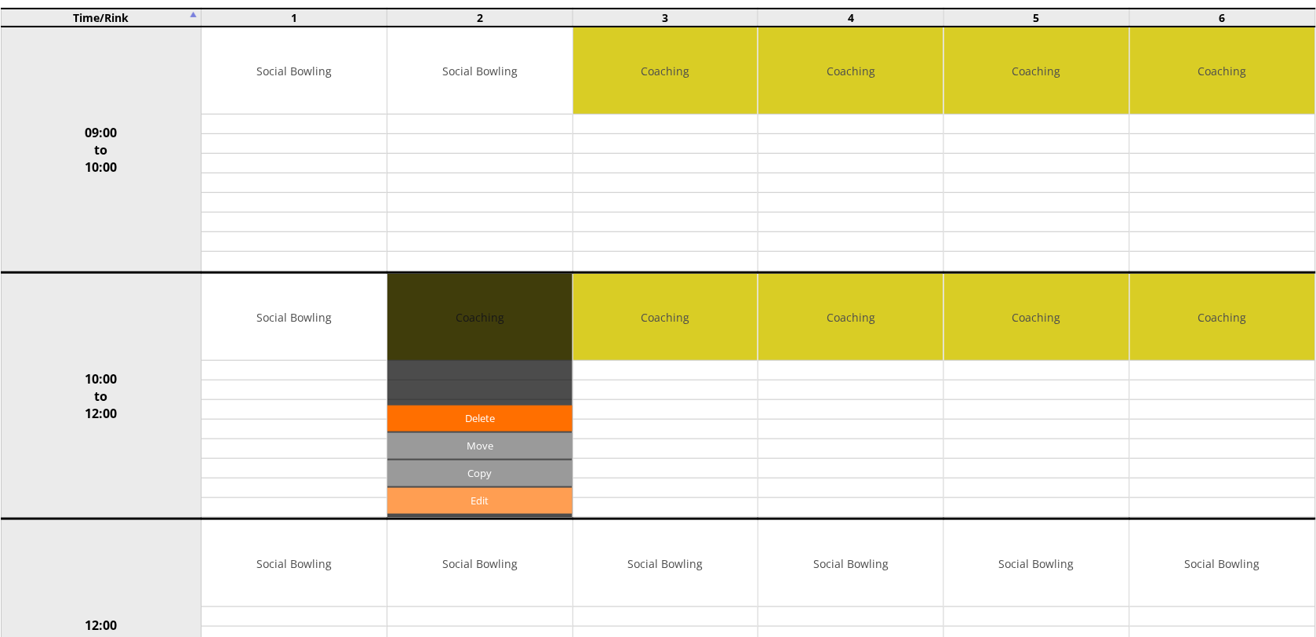
click at [418, 506] on link "Edit" at bounding box center [479, 501] width 185 height 26
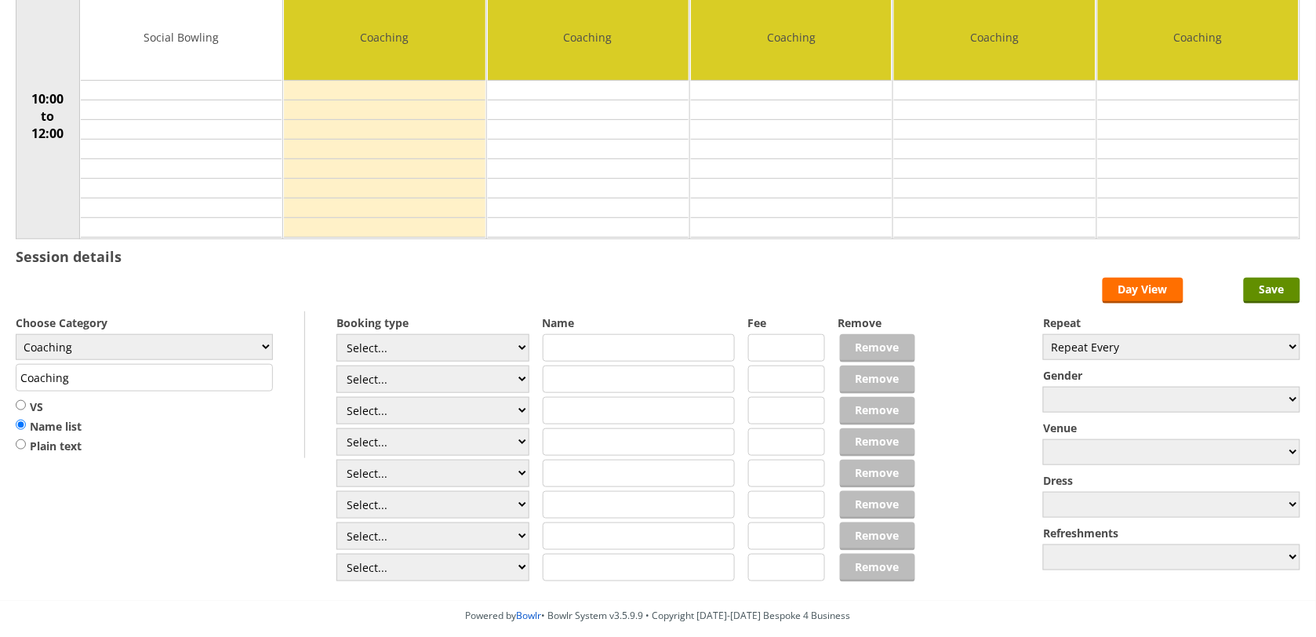
scroll to position [224, 0]
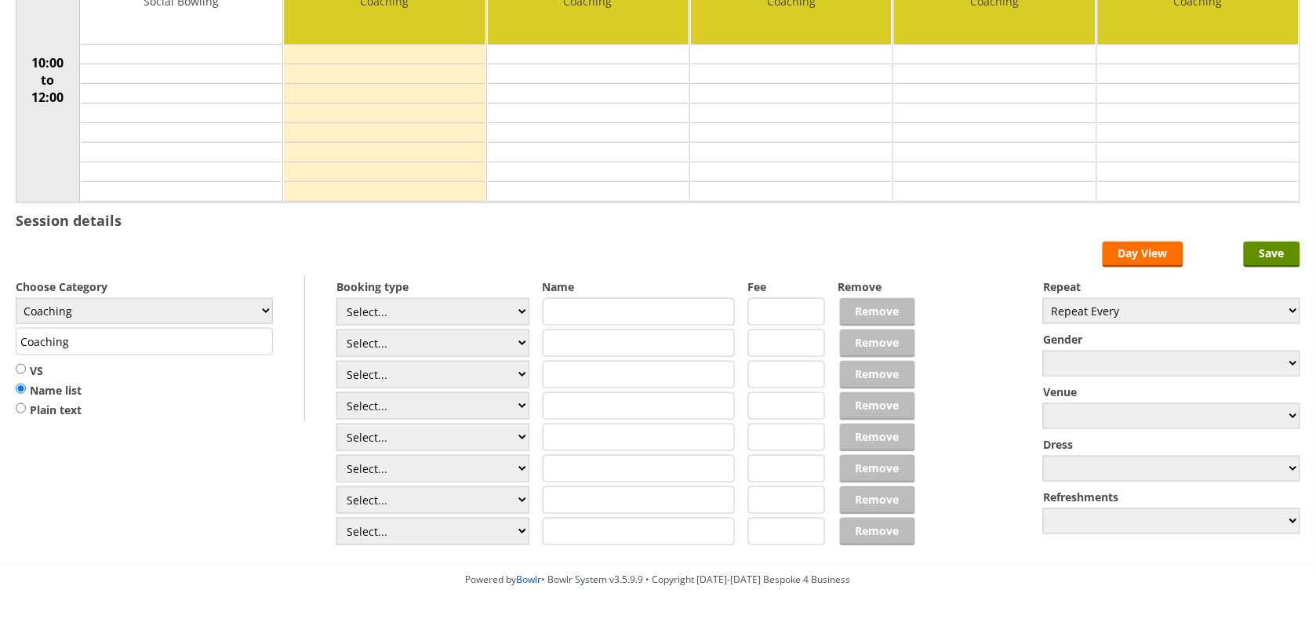
click at [551, 444] on input "text" at bounding box center [639, 436] width 193 height 27
click at [622, 447] on input "11am Dave Speven (Lesson 1)" at bounding box center [639, 436] width 193 height 27
click at [627, 447] on input "11am Dave Speven (Lesson 1)" at bounding box center [639, 436] width 193 height 27
type input "11am [PERSON_NAME] (Lesson 1)"
click at [1274, 252] on input "Save" at bounding box center [1272, 255] width 56 height 26
